Goal: Download file/media

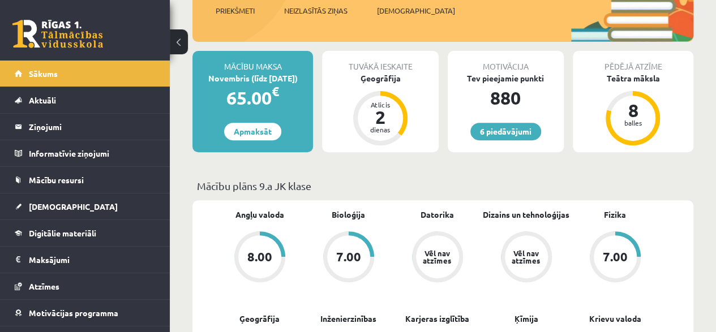
scroll to position [153, 0]
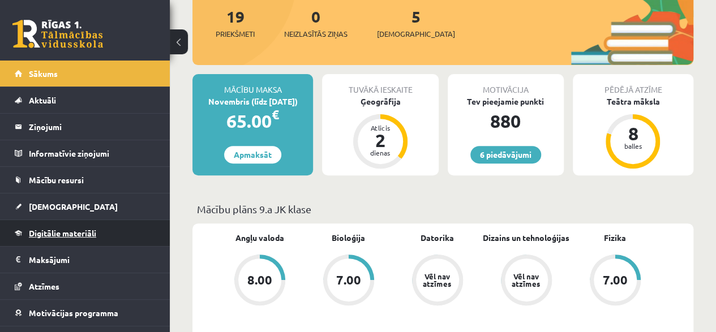
click at [80, 231] on span "Digitālie materiāli" at bounding box center [62, 233] width 67 height 10
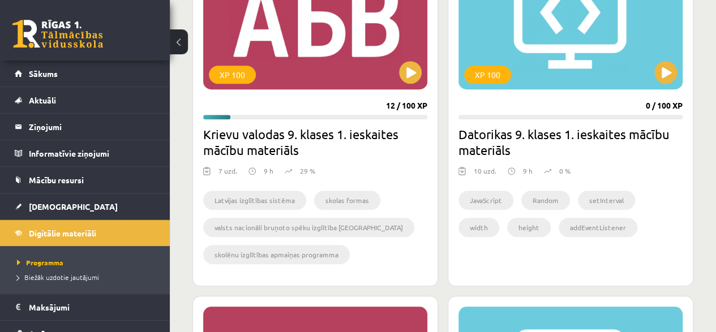
scroll to position [414, 0]
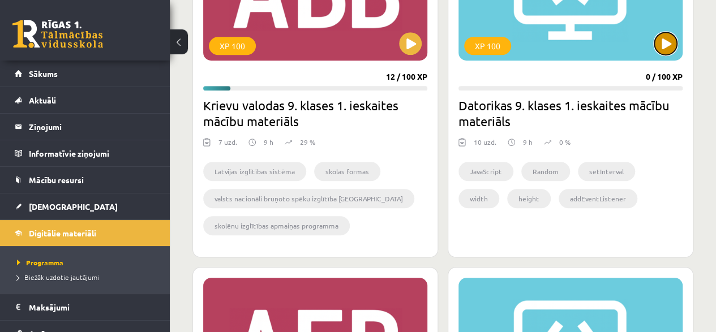
click at [664, 37] on button at bounding box center [665, 43] width 23 height 23
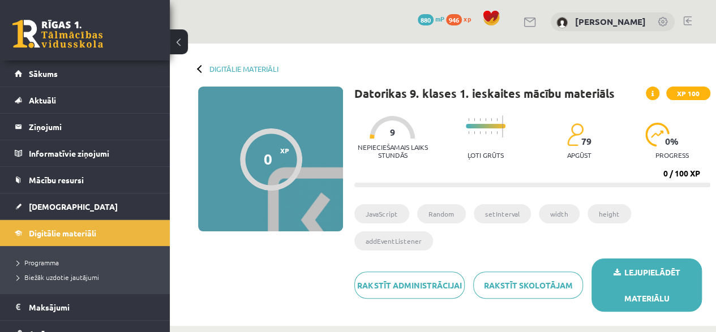
click at [650, 269] on link "Lejupielādēt materiālu" at bounding box center [646, 285] width 110 height 53
